Goal: Task Accomplishment & Management: Complete application form

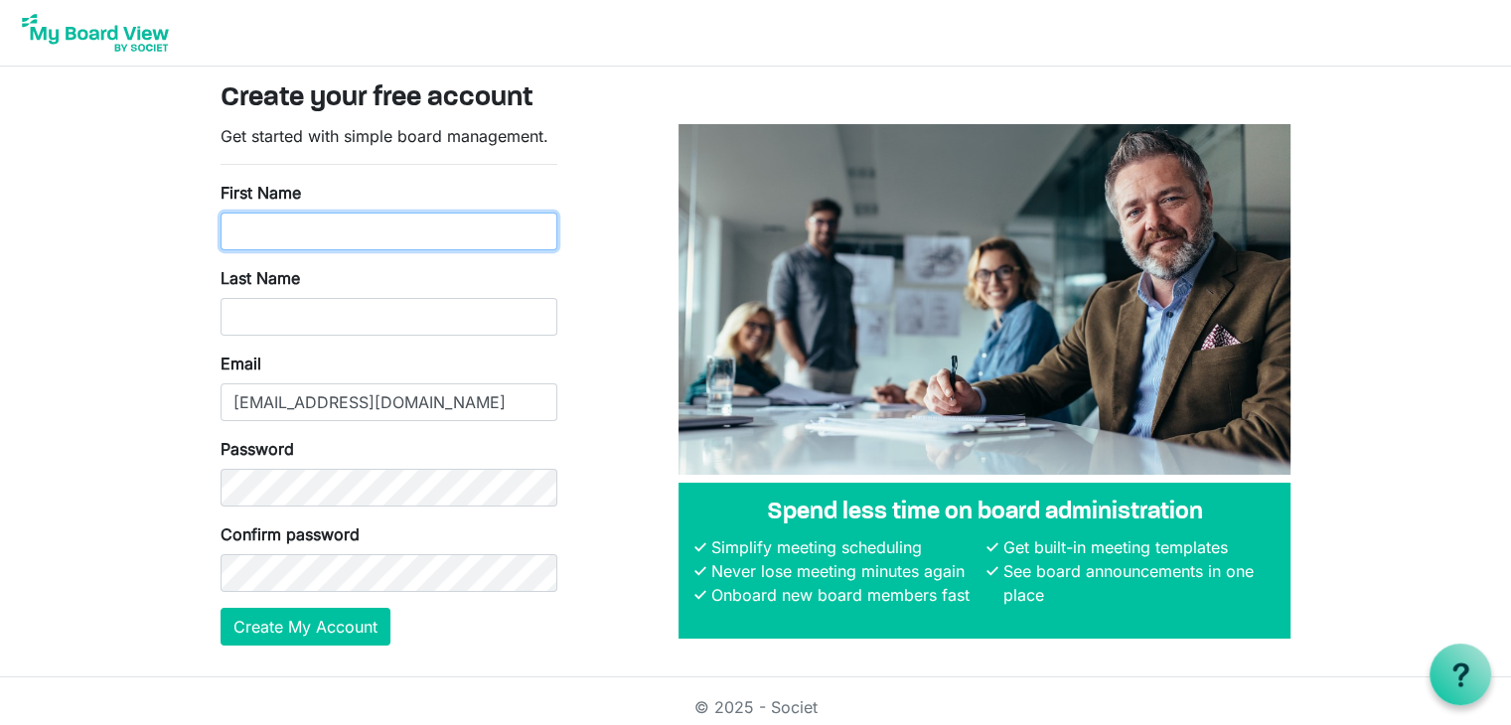
click at [439, 248] on input "First Name" at bounding box center [389, 232] width 337 height 38
type input "Ashton"
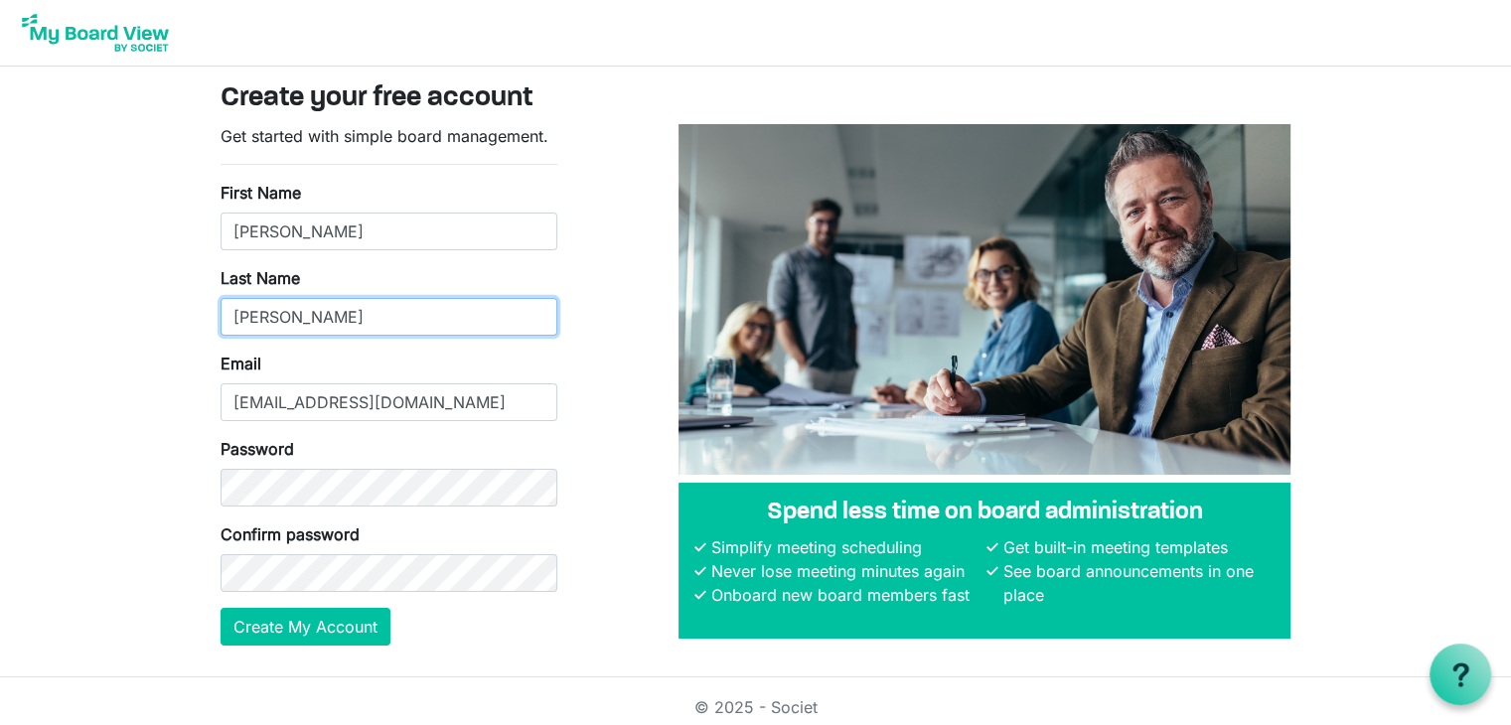
type input "Meyer"
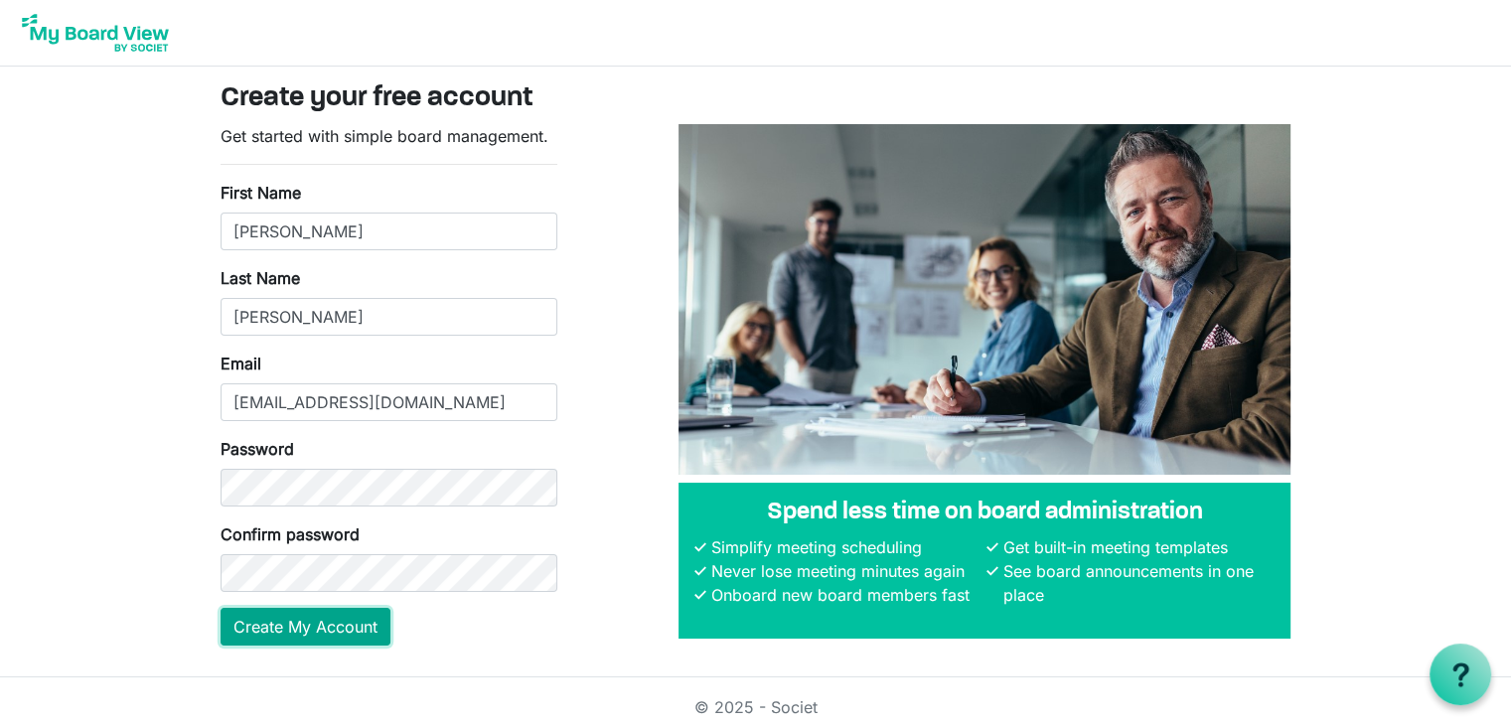
click at [346, 619] on button "Create My Account" at bounding box center [306, 627] width 170 height 38
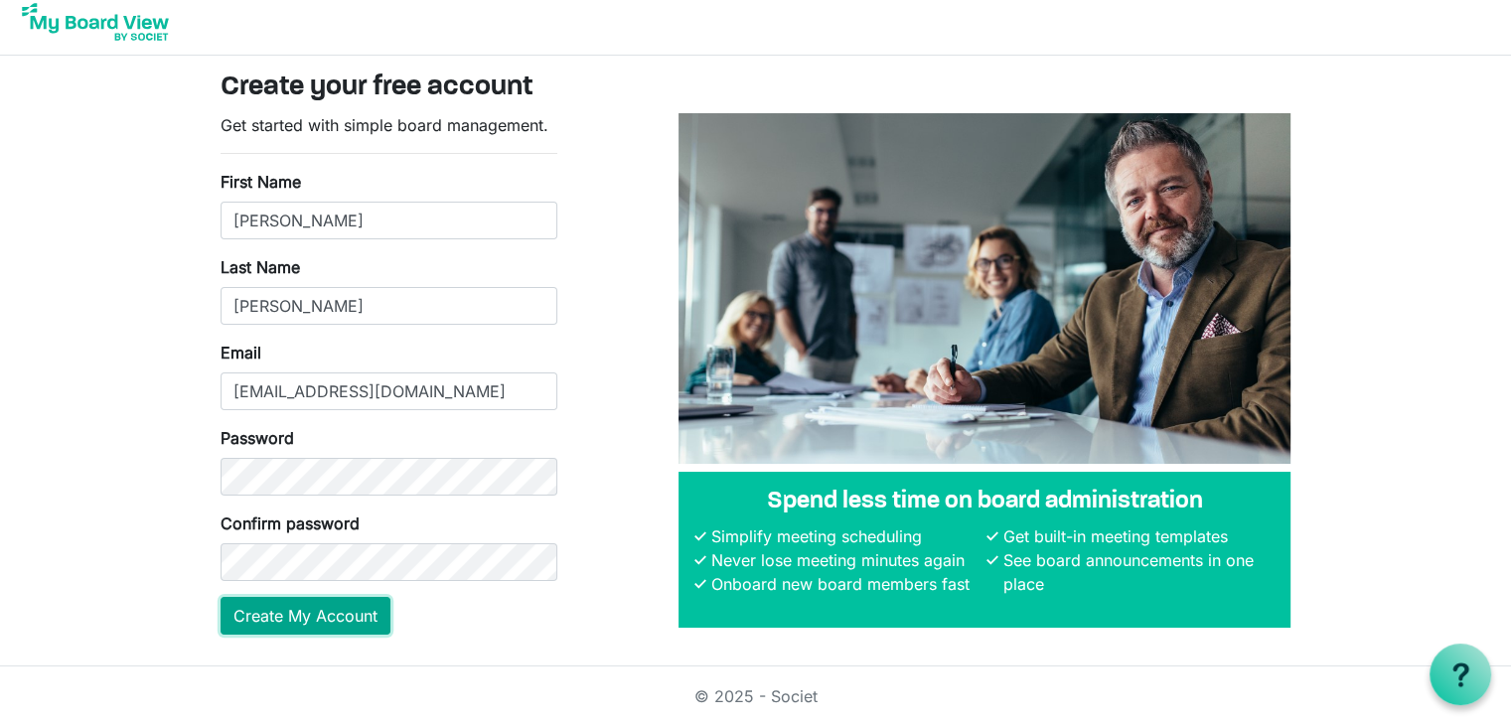
click at [346, 606] on button "Create My Account" at bounding box center [306, 616] width 170 height 38
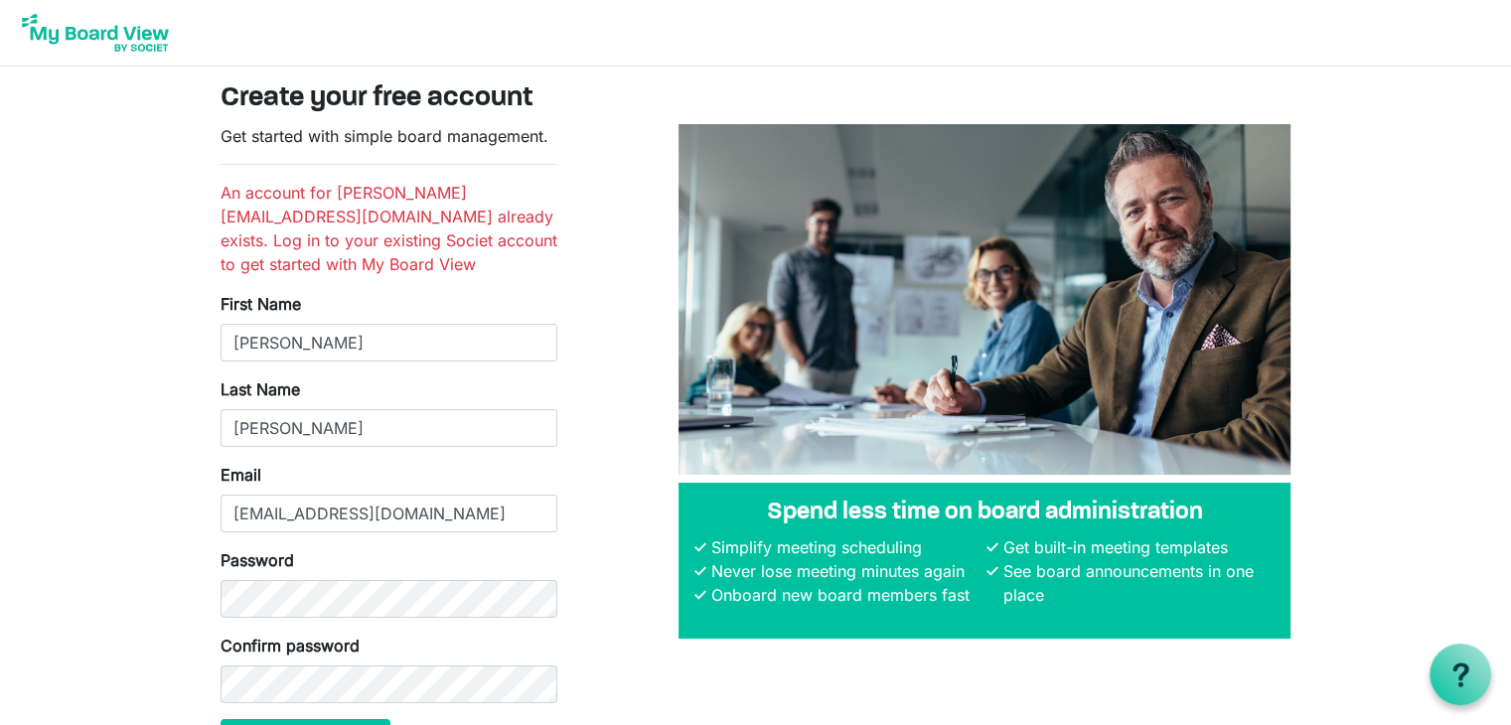
click at [143, 46] on img at bounding box center [95, 33] width 159 height 50
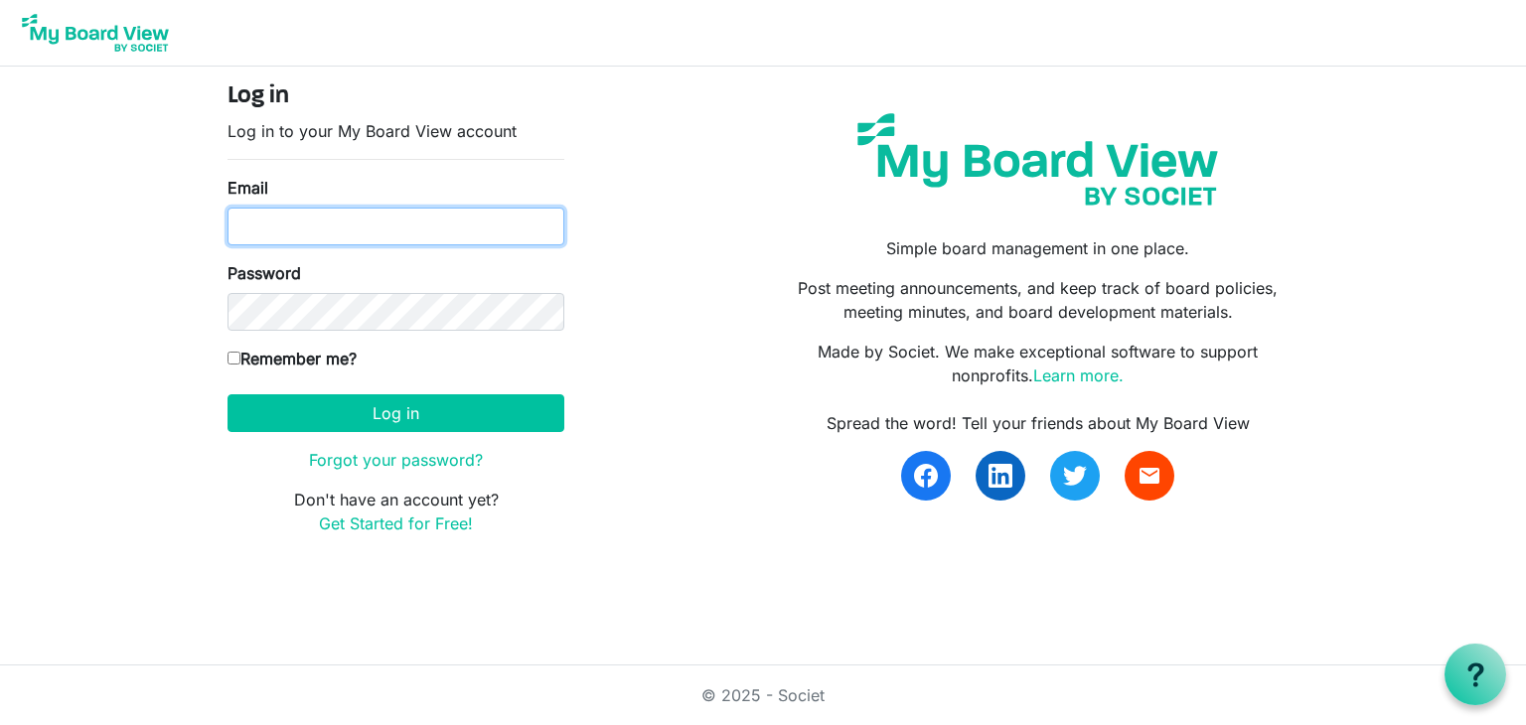
click at [332, 214] on input "Email" at bounding box center [396, 227] width 337 height 38
type input "[EMAIL_ADDRESS][DOMAIN_NAME]"
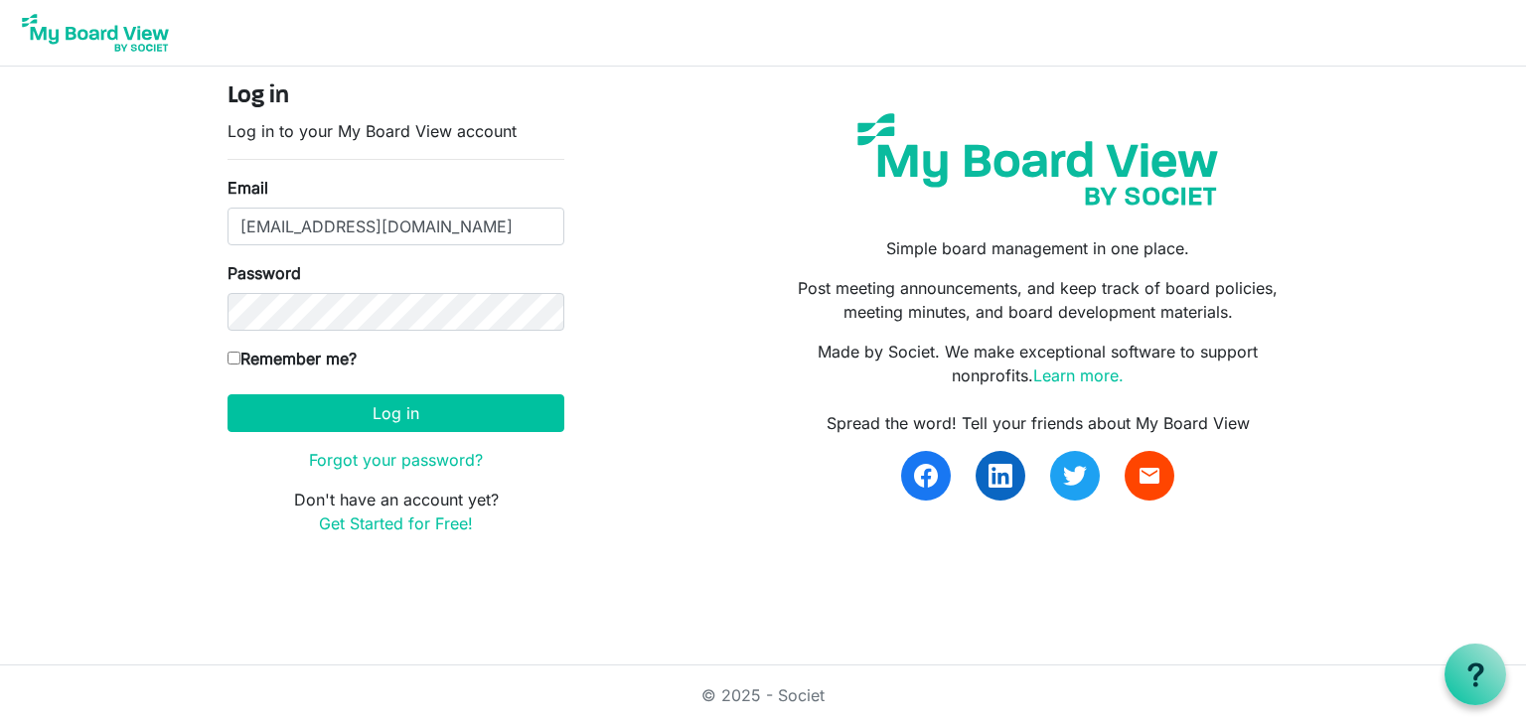
click at [279, 360] on label "Remember me?" at bounding box center [292, 359] width 129 height 24
click at [240, 360] on input "Remember me?" at bounding box center [234, 358] width 13 height 13
checkbox input "true"
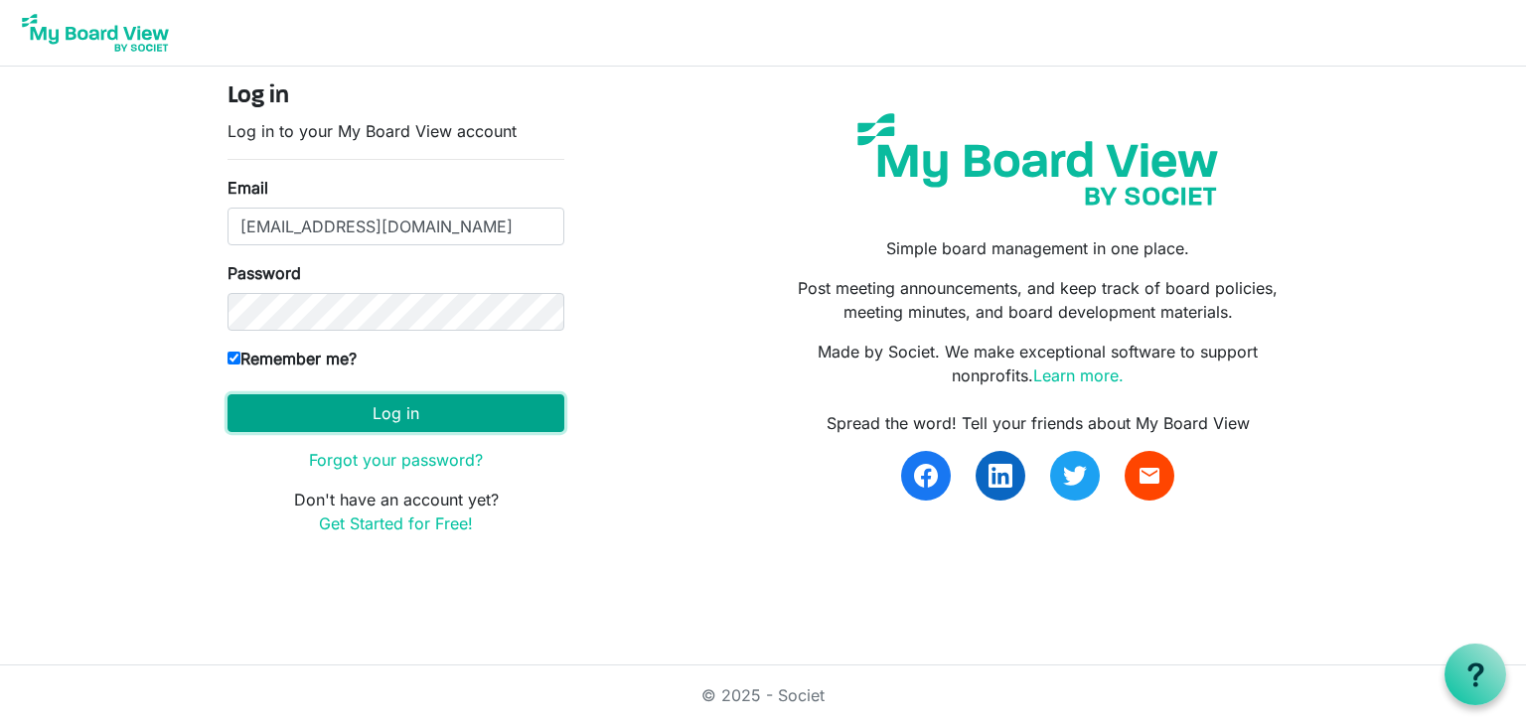
click at [342, 422] on button "Log in" at bounding box center [396, 413] width 337 height 38
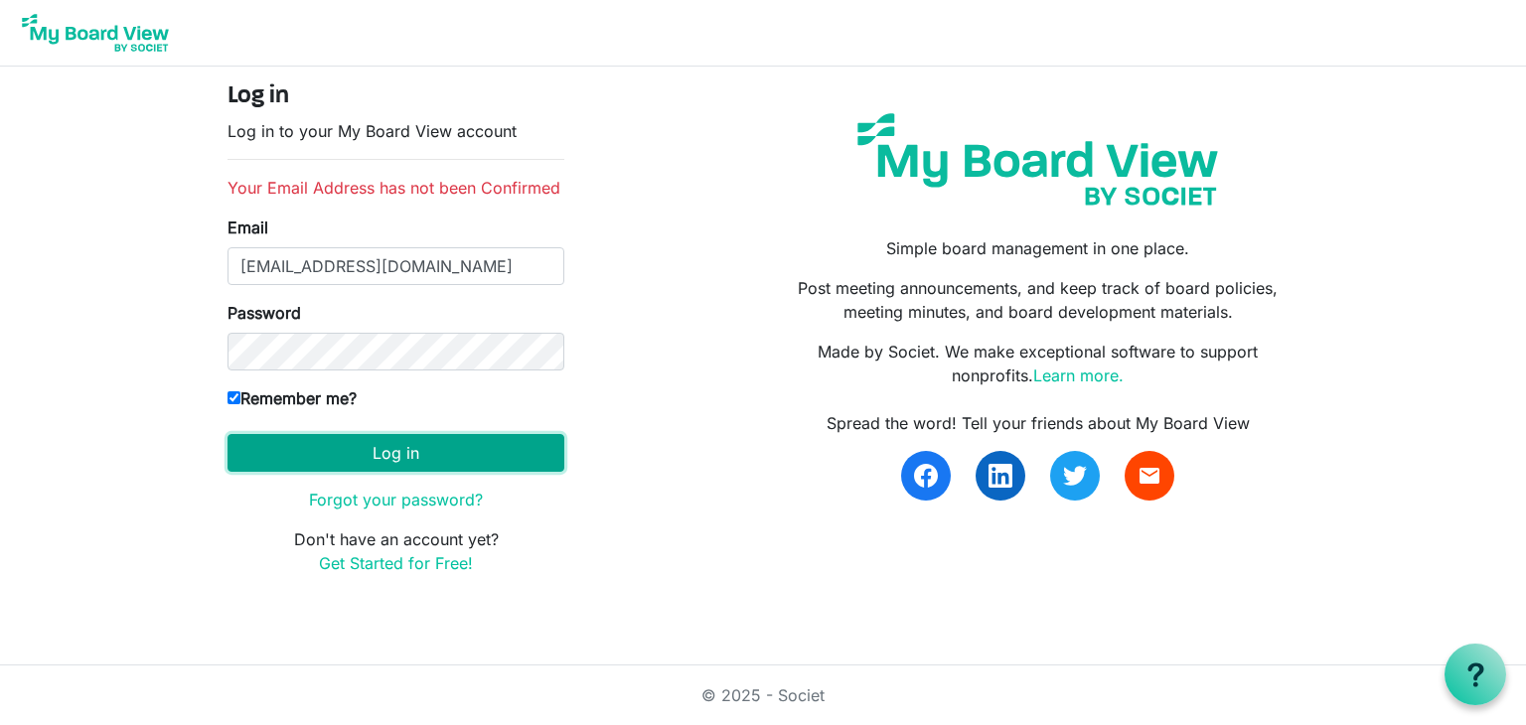
click at [493, 452] on button "Log in" at bounding box center [396, 453] width 337 height 38
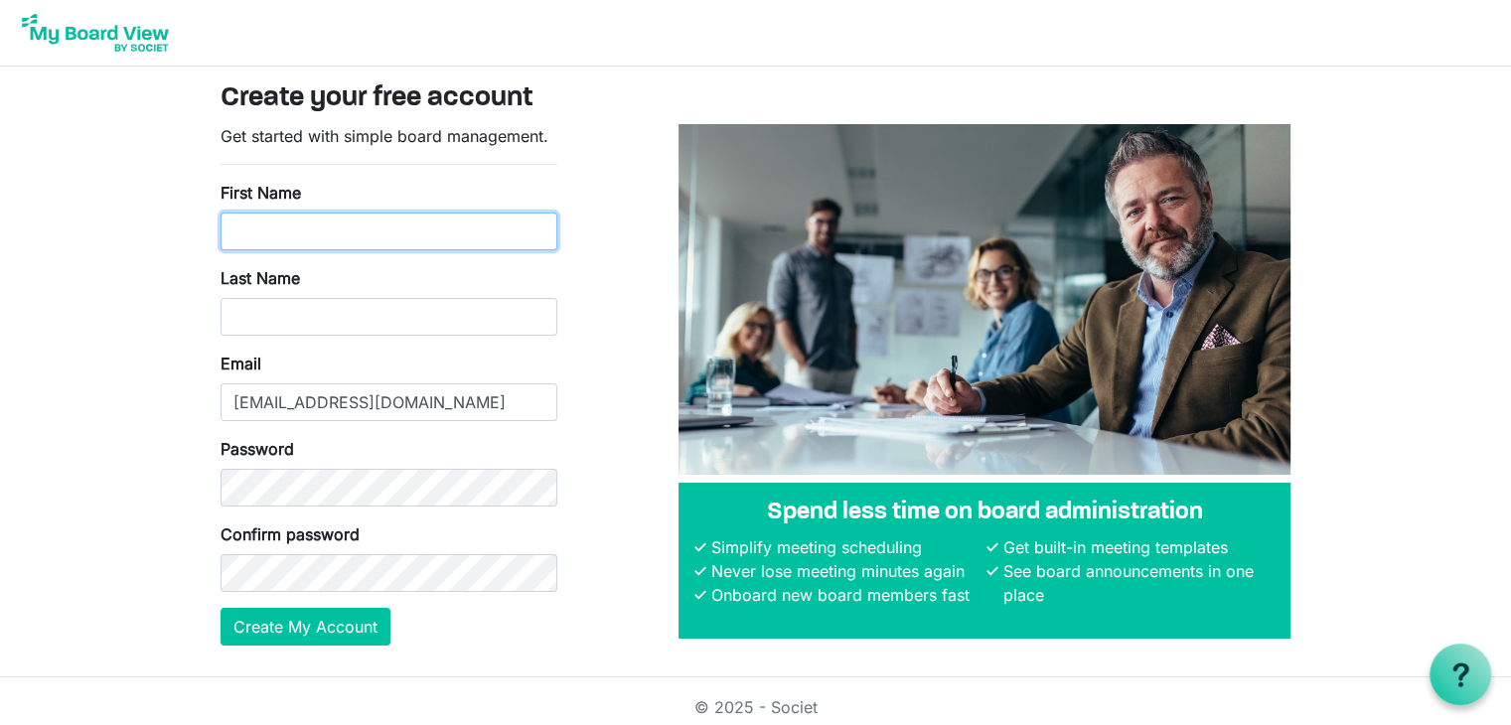
click at [394, 228] on input "First Name" at bounding box center [389, 232] width 337 height 38
type input "Ashton"
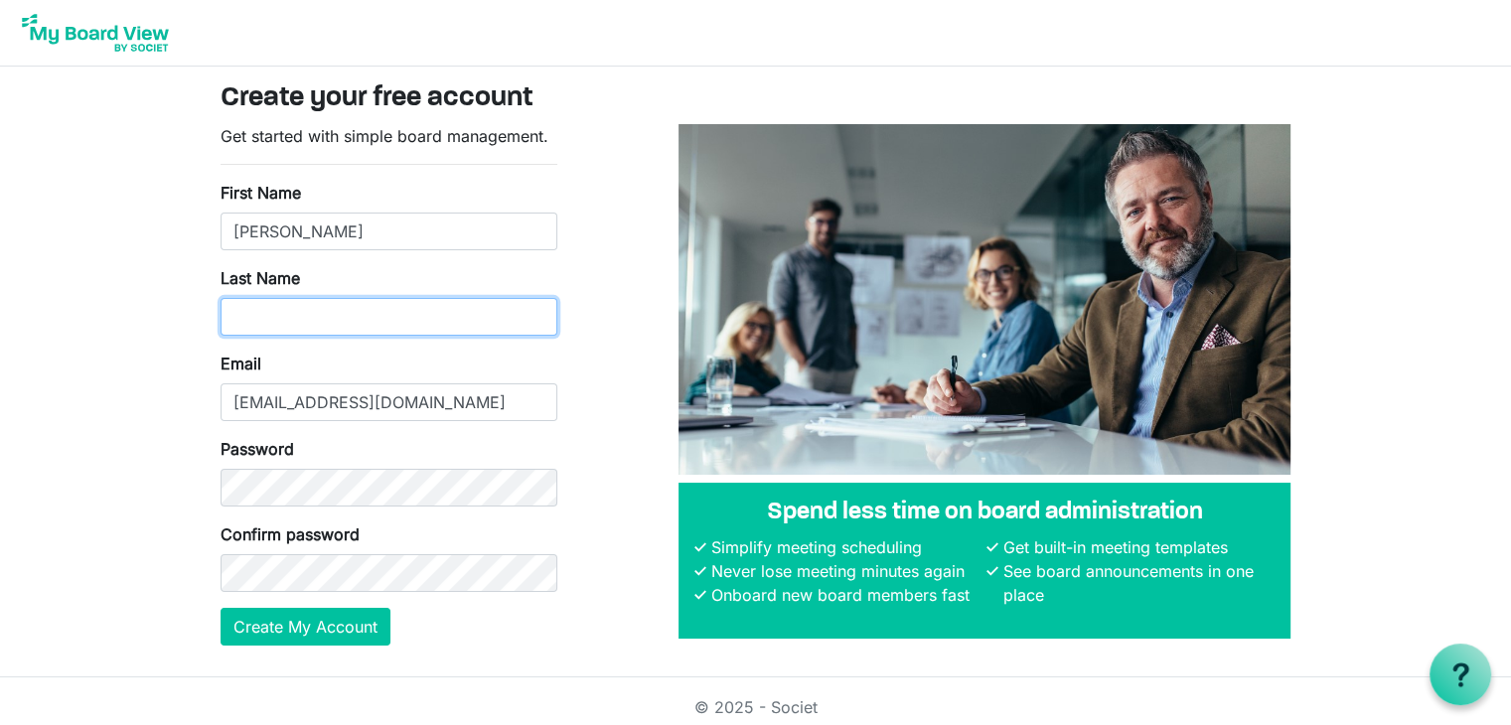
type input "e"
type input "Meyer"
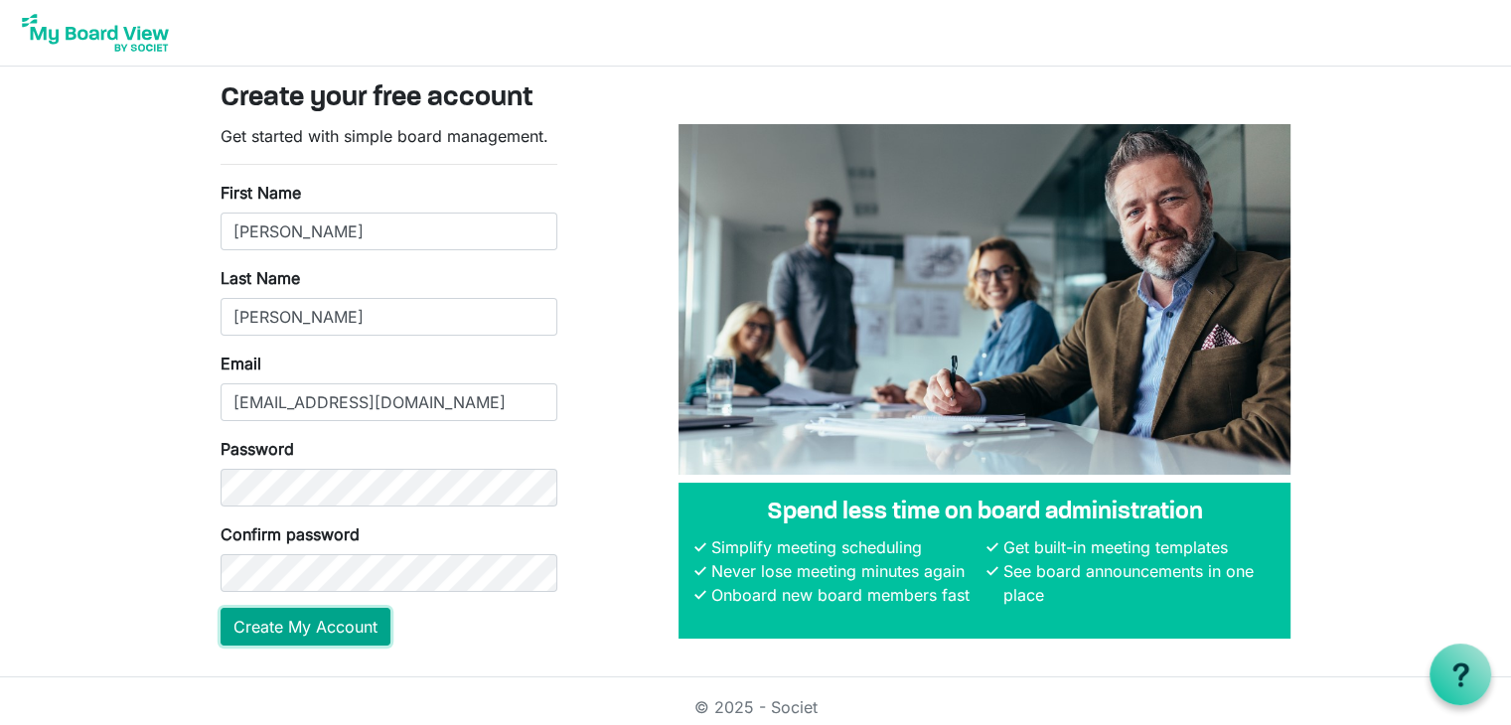
click at [322, 630] on button "Create My Account" at bounding box center [306, 627] width 170 height 38
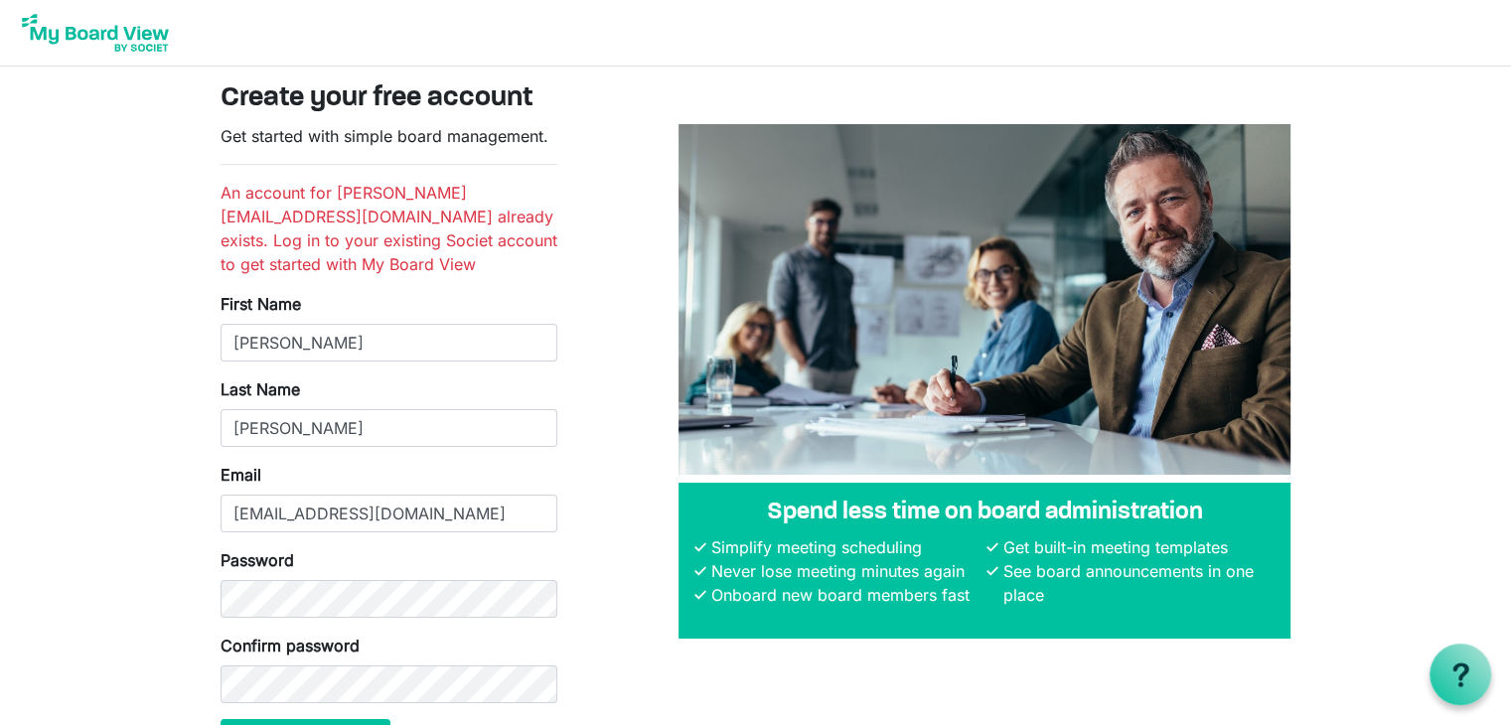
click at [116, 44] on img at bounding box center [95, 33] width 159 height 50
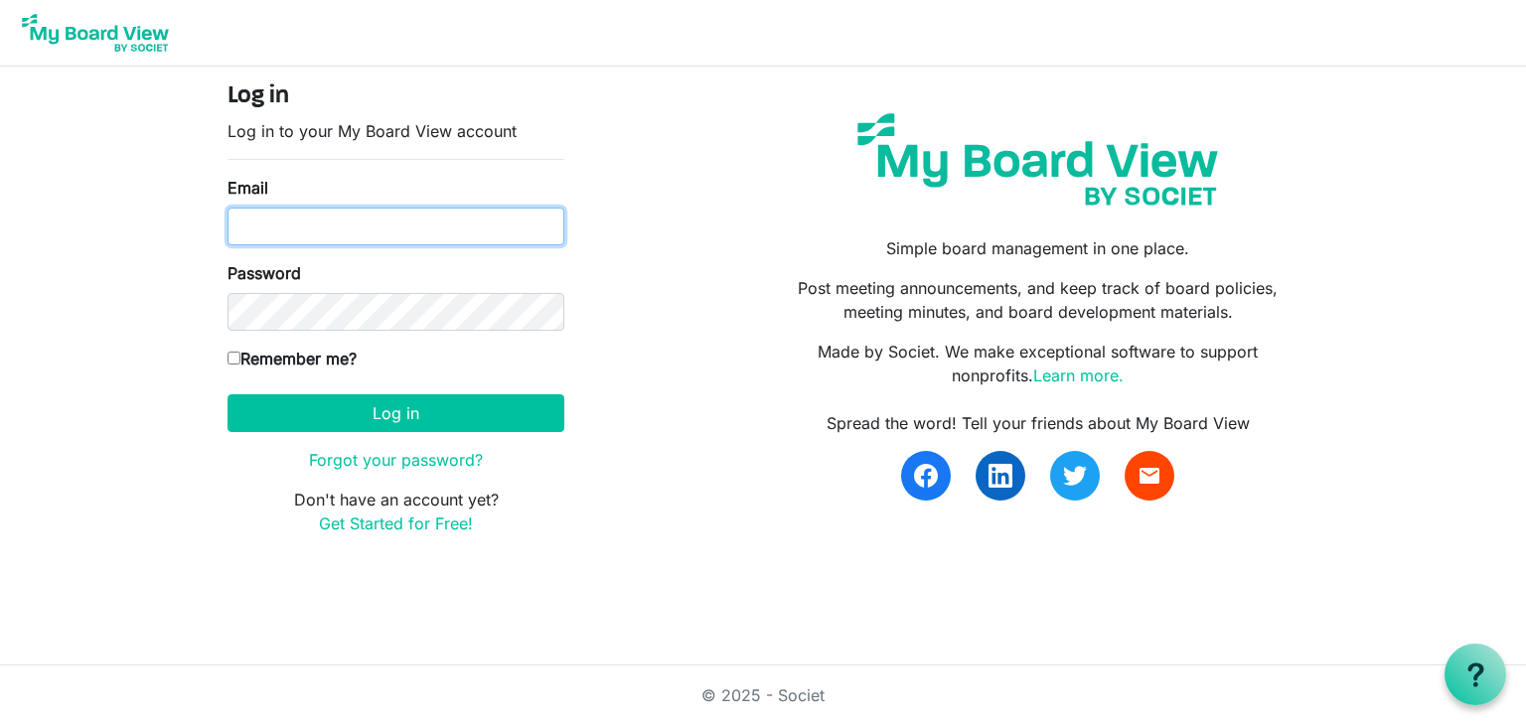
click at [338, 209] on input "Email" at bounding box center [396, 227] width 337 height 38
type input "[EMAIL_ADDRESS][DOMAIN_NAME]"
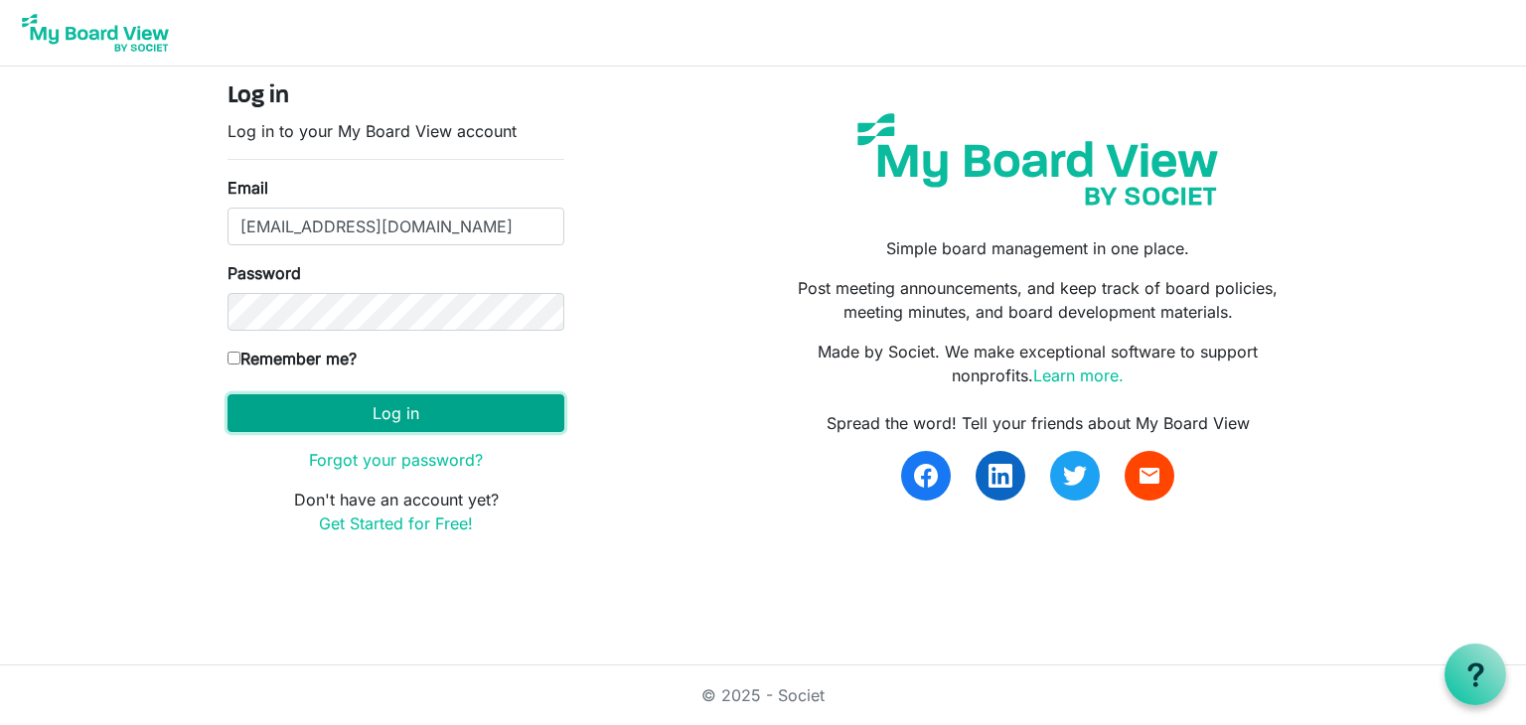
click at [370, 410] on button "Log in" at bounding box center [396, 413] width 337 height 38
